Goal: Obtain resource: Obtain resource

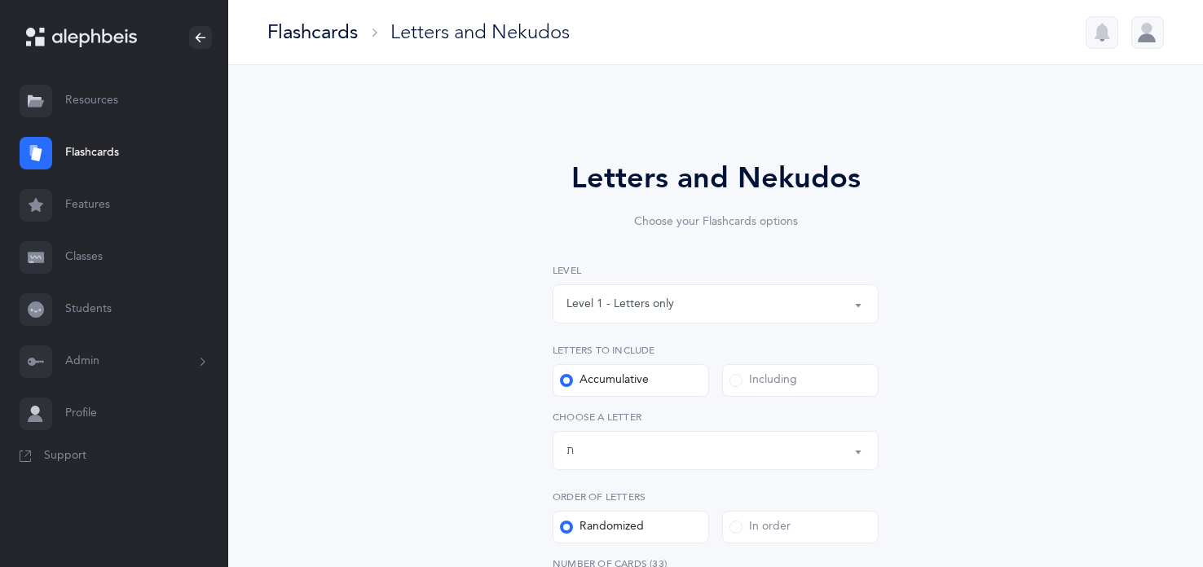
select select "27"
select select "single"
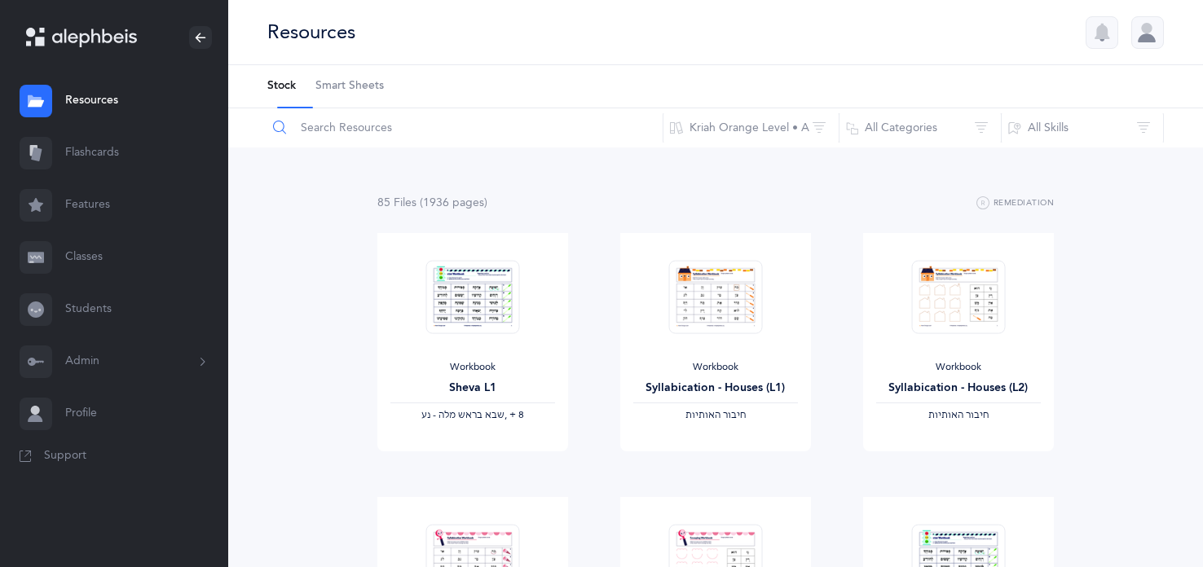
click at [395, 141] on input "text" at bounding box center [465, 127] width 397 height 39
click at [775, 141] on button "Kriah Orange Level • A" at bounding box center [751, 127] width 177 height 39
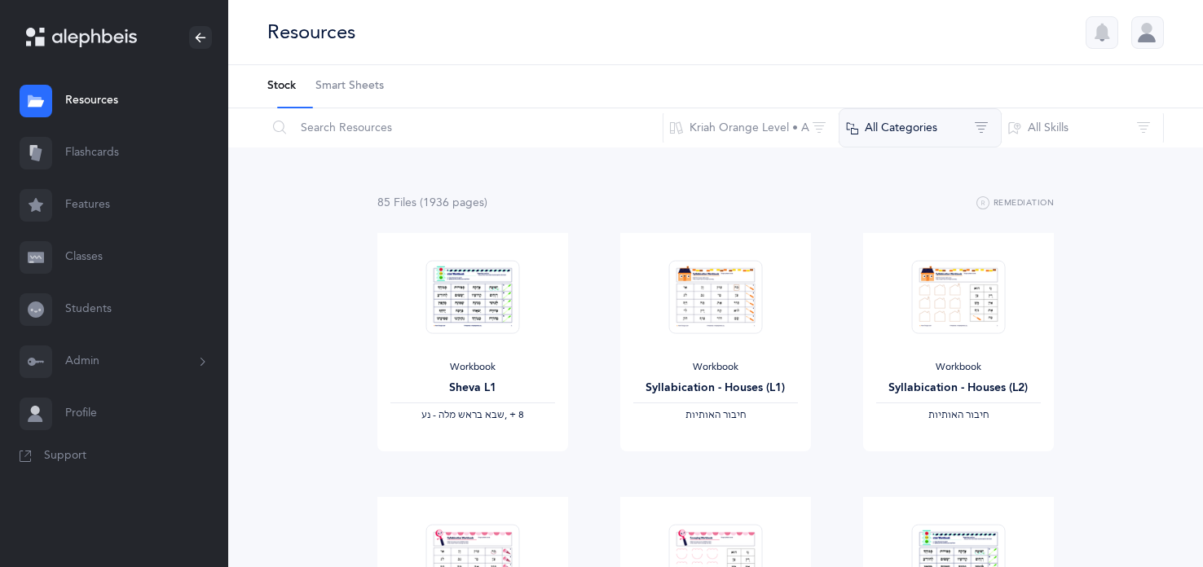
click at [920, 148] on button "All Categories" at bounding box center [920, 127] width 163 height 39
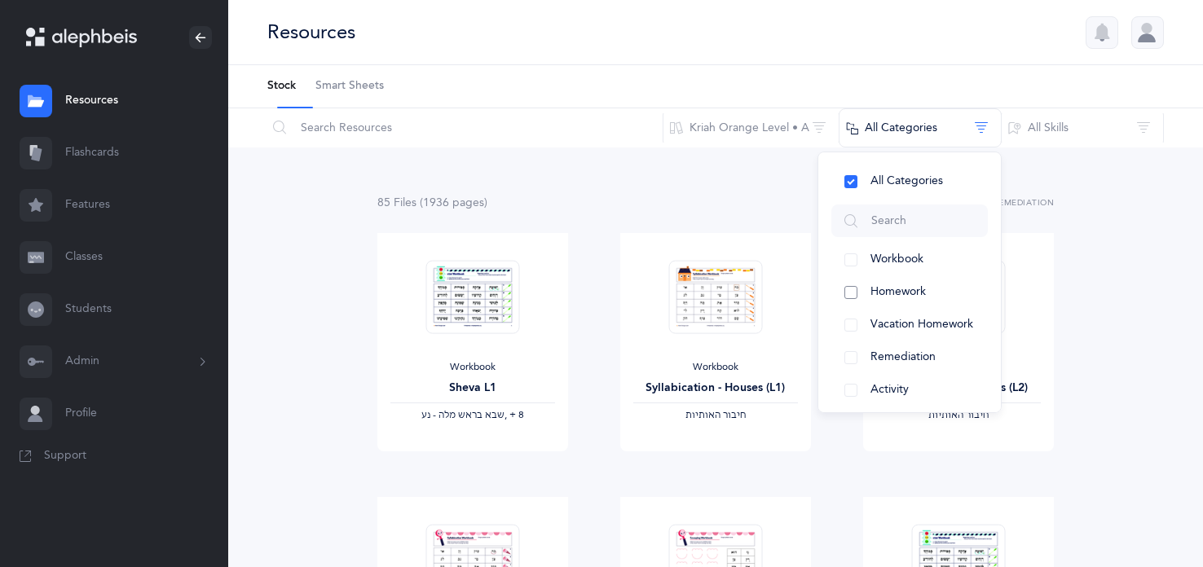
click at [850, 309] on button "Homework" at bounding box center [910, 292] width 157 height 33
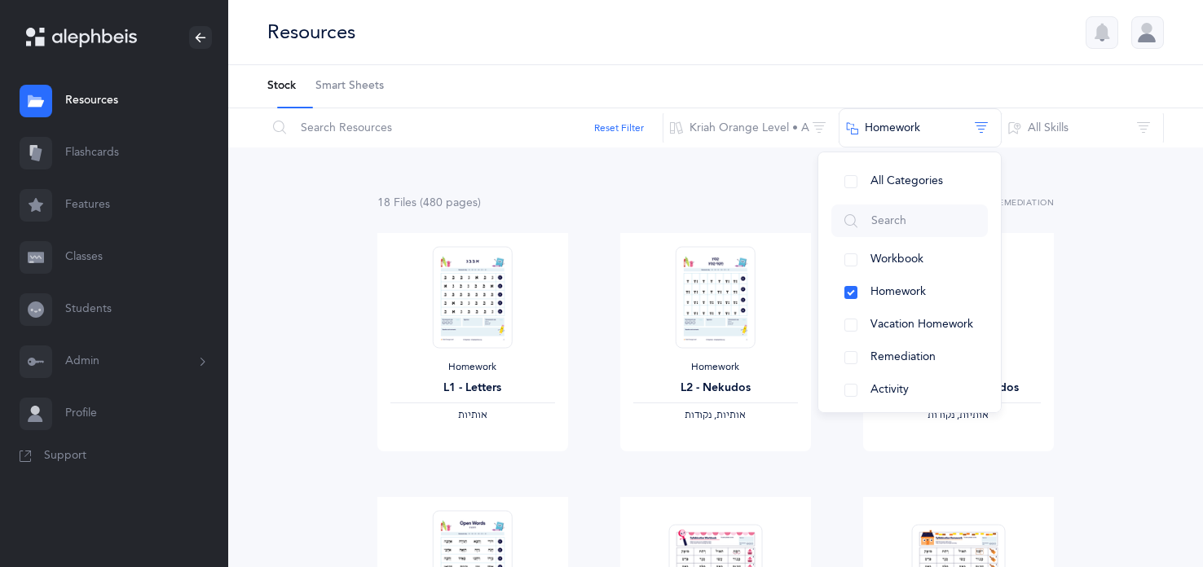
click at [221, 388] on button "Admin" at bounding box center [114, 362] width 228 height 52
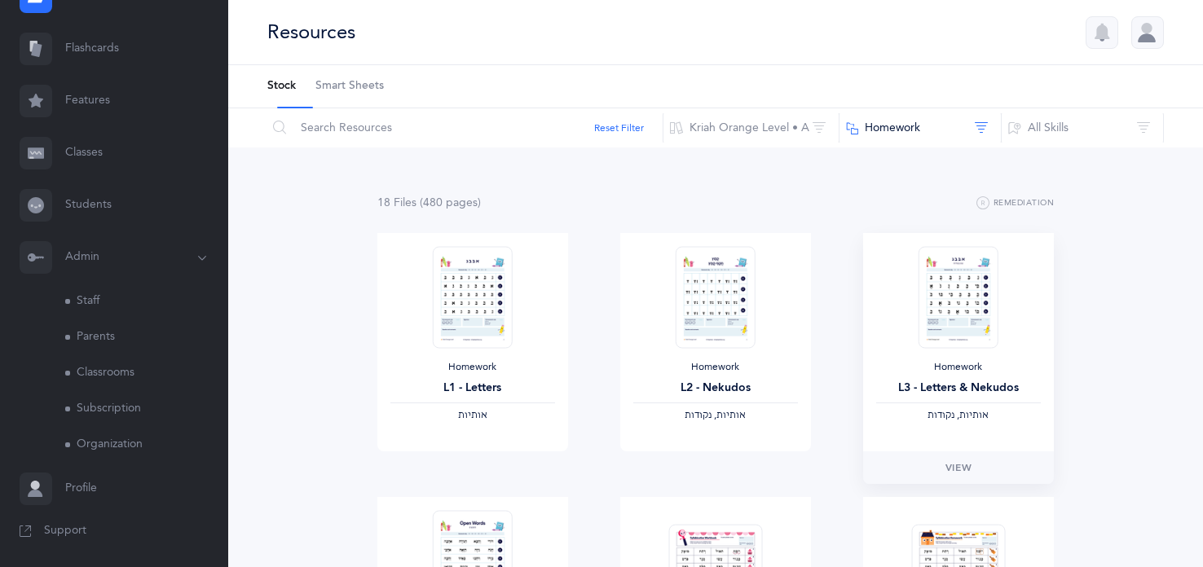
scroll to position [266, 0]
click at [958, 327] on img at bounding box center [959, 297] width 80 height 102
click at [929, 343] on img at bounding box center [959, 297] width 80 height 102
click at [958, 475] on span "View" at bounding box center [959, 468] width 26 height 15
